Goal: Task Accomplishment & Management: Use online tool/utility

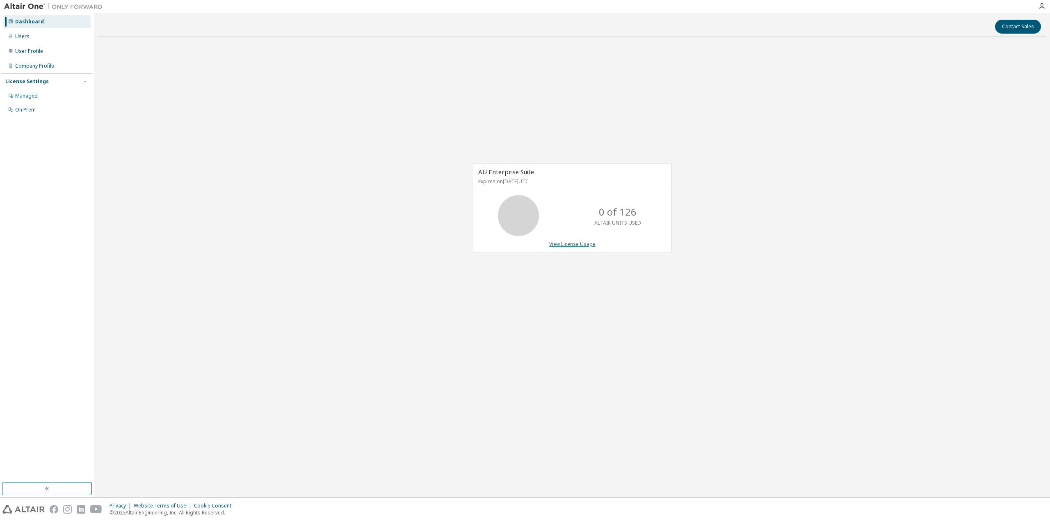
click at [582, 244] on link "View License Usage" at bounding box center [572, 244] width 46 height 7
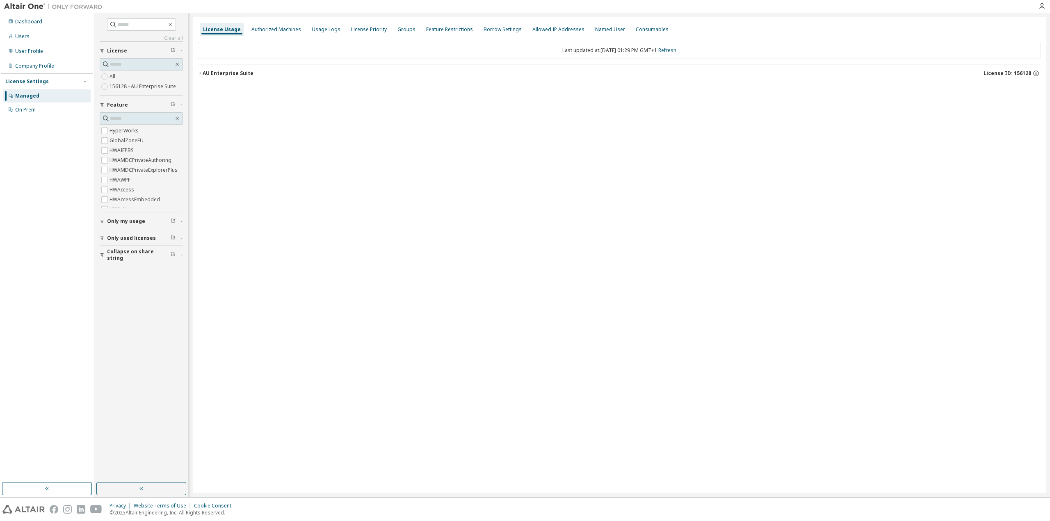
click at [199, 72] on icon "button" at bounding box center [200, 73] width 5 height 5
